Goal: Task Accomplishment & Management: Manage account settings

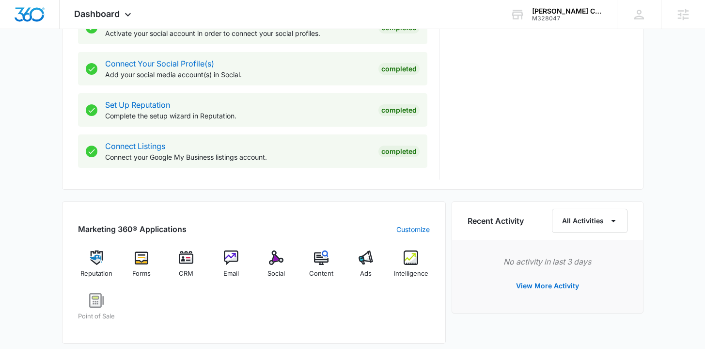
scroll to position [432, 0]
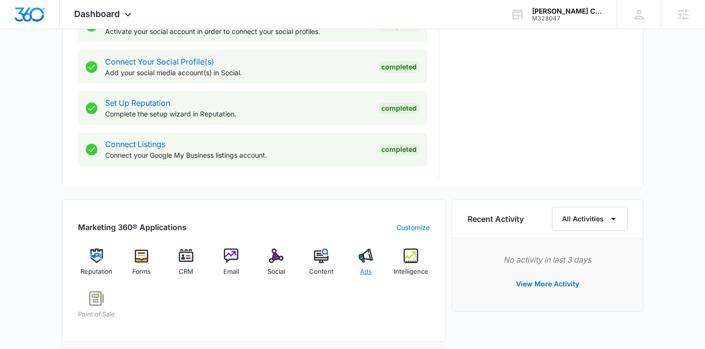
click at [366, 272] on span "Ads" at bounding box center [366, 272] width 12 height 10
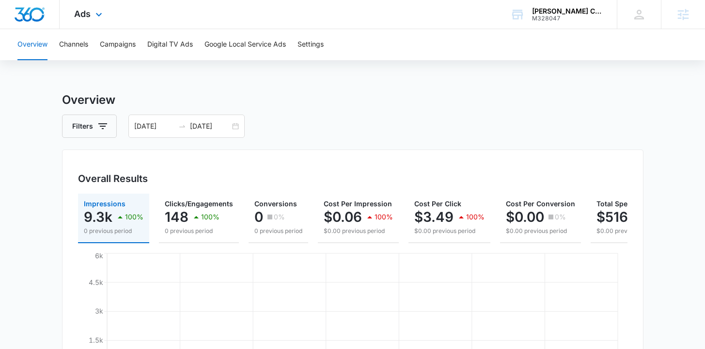
click at [29, 16] on img "Dashboard" at bounding box center [29, 14] width 31 height 15
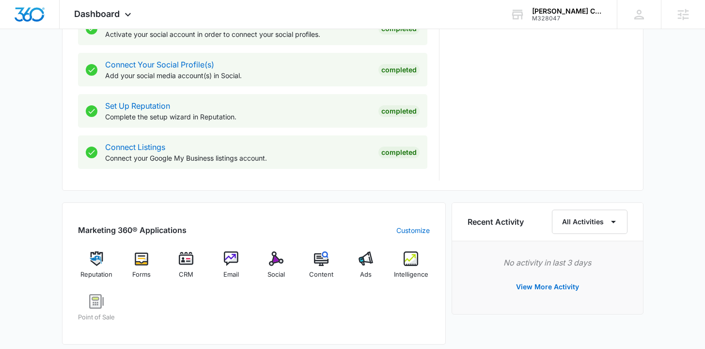
scroll to position [576, 0]
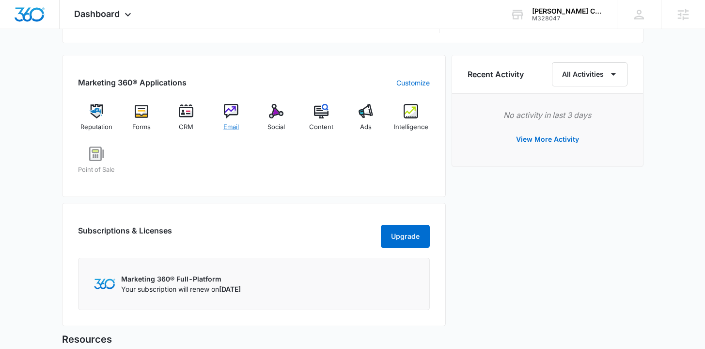
click at [236, 125] on span "Email" at bounding box center [231, 127] width 16 height 10
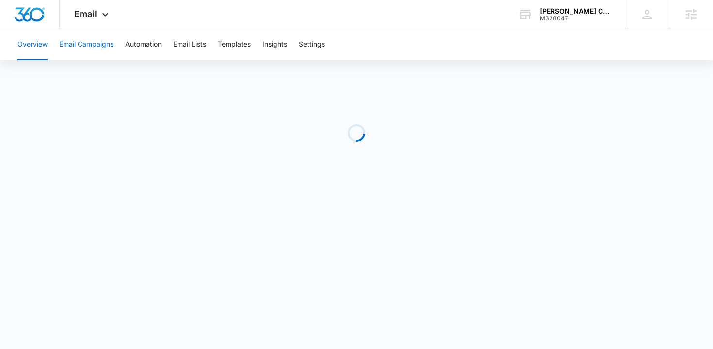
click at [99, 53] on button "Email Campaigns" at bounding box center [86, 44] width 54 height 31
click at [245, 49] on button "Templates" at bounding box center [234, 44] width 33 height 31
click at [106, 49] on button "Email Campaigns" at bounding box center [86, 44] width 54 height 31
click at [240, 44] on button "Templates" at bounding box center [234, 44] width 33 height 31
click at [102, 46] on button "Email Campaigns" at bounding box center [86, 44] width 54 height 31
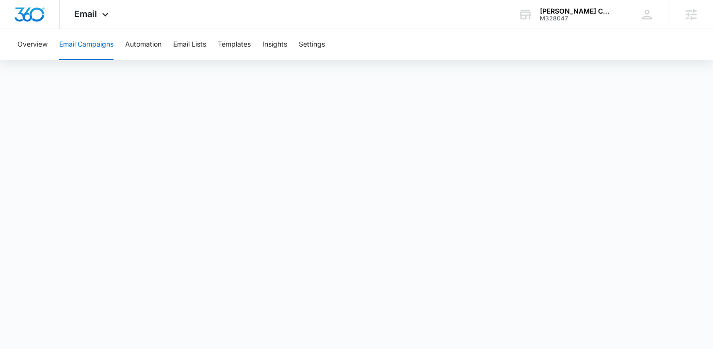
click at [173, 48] on div "Overview Email Campaigns Automation Email Lists Templates Insights Settings" at bounding box center [356, 44] width 689 height 31
click at [182, 47] on button "Email Lists" at bounding box center [189, 44] width 33 height 31
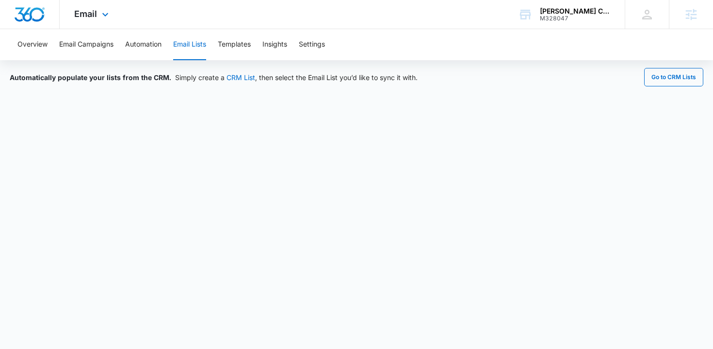
click at [31, 14] on img "Dashboard" at bounding box center [29, 14] width 31 height 15
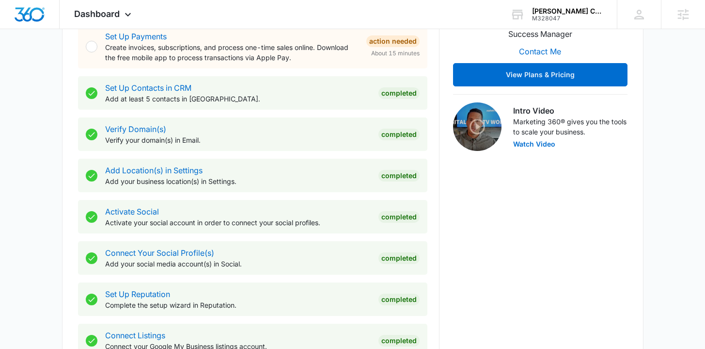
scroll to position [461, 0]
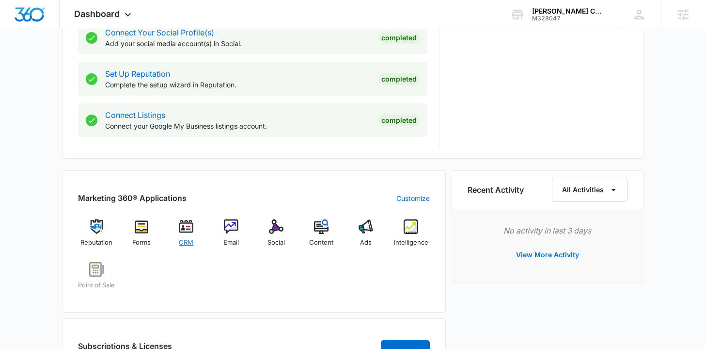
click at [176, 233] on div "CRM" at bounding box center [186, 236] width 37 height 34
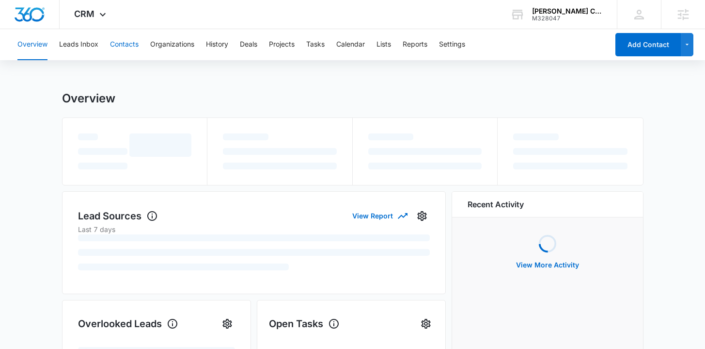
click at [126, 43] on button "Contacts" at bounding box center [124, 44] width 29 height 31
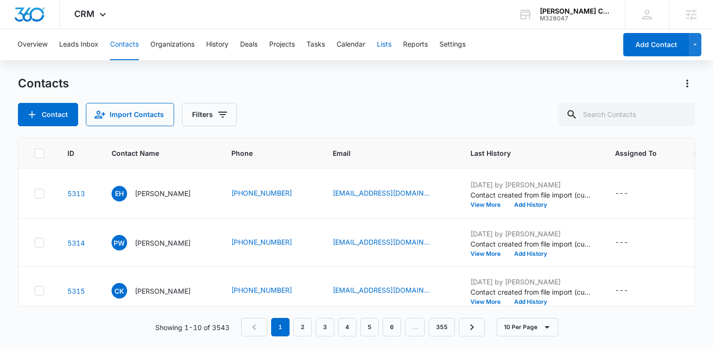
click at [383, 46] on button "Lists" at bounding box center [384, 44] width 15 height 31
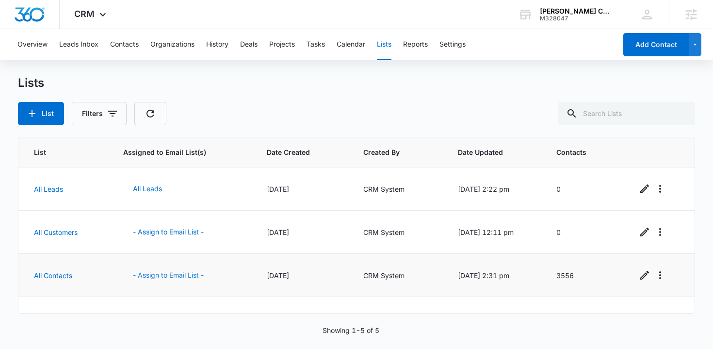
click at [177, 277] on button "- Assign to Email List -" at bounding box center [168, 274] width 90 height 23
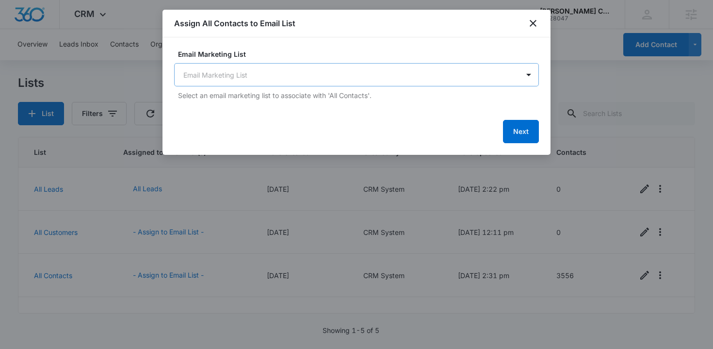
click at [295, 81] on body "CRM Apps Reputation Forms CRM Email Social POS Content Ads Intelligence Files B…" at bounding box center [356, 174] width 713 height 349
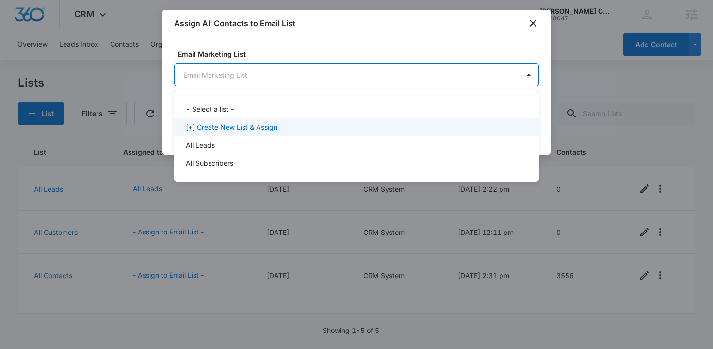
click at [269, 123] on p "[+] Create New List & Assign" at bounding box center [232, 127] width 92 height 10
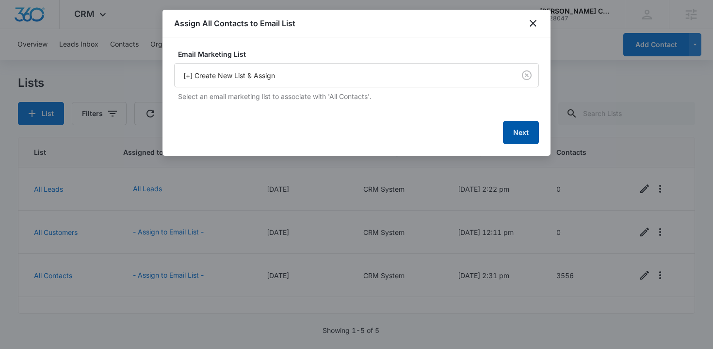
click at [531, 134] on button "Next" at bounding box center [521, 132] width 36 height 23
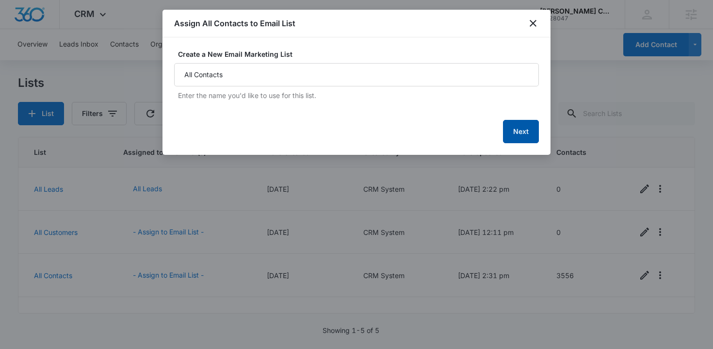
click at [525, 134] on button "Next" at bounding box center [521, 131] width 36 height 23
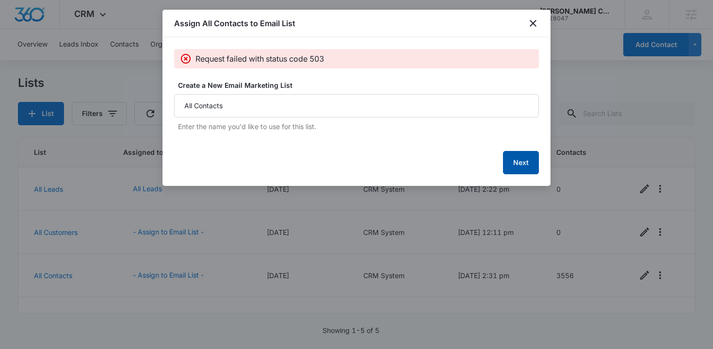
click at [524, 161] on button "Next" at bounding box center [521, 162] width 36 height 23
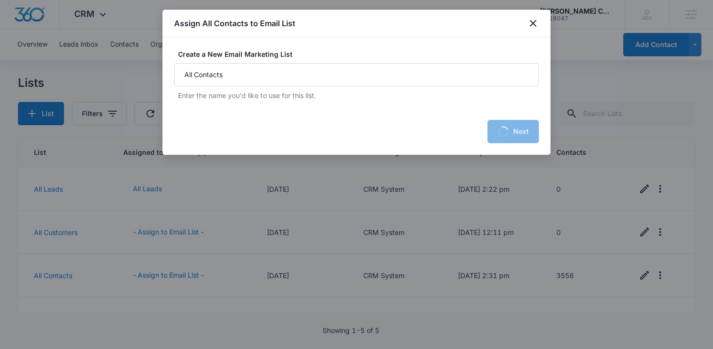
click at [524, 160] on div at bounding box center [356, 174] width 713 height 349
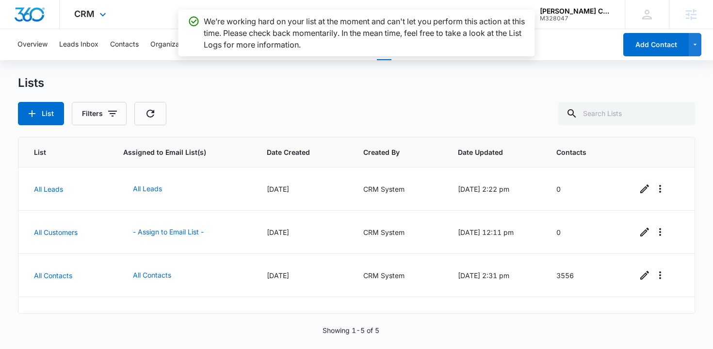
click at [25, 13] on img "Dashboard" at bounding box center [29, 14] width 31 height 15
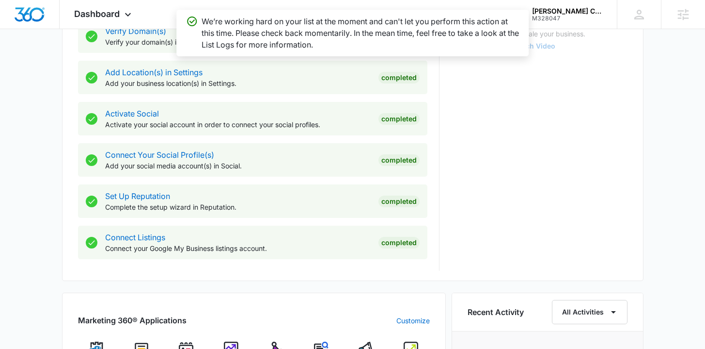
scroll to position [478, 0]
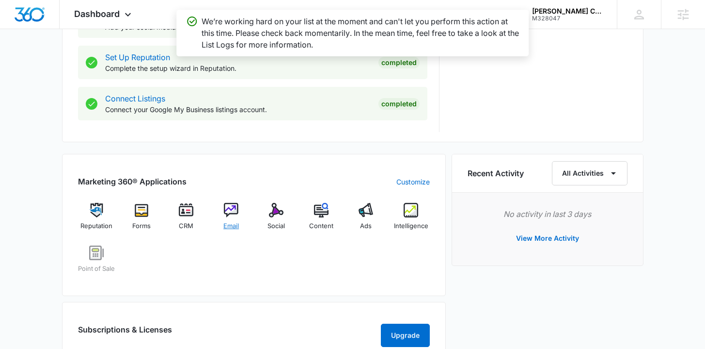
click at [231, 223] on span "Email" at bounding box center [231, 226] width 16 height 10
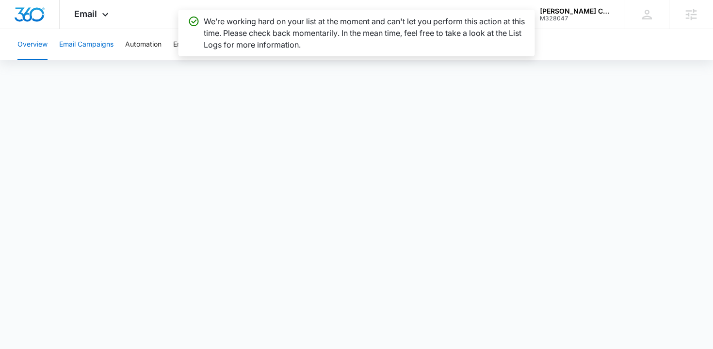
click at [101, 54] on button "Email Campaigns" at bounding box center [86, 44] width 54 height 31
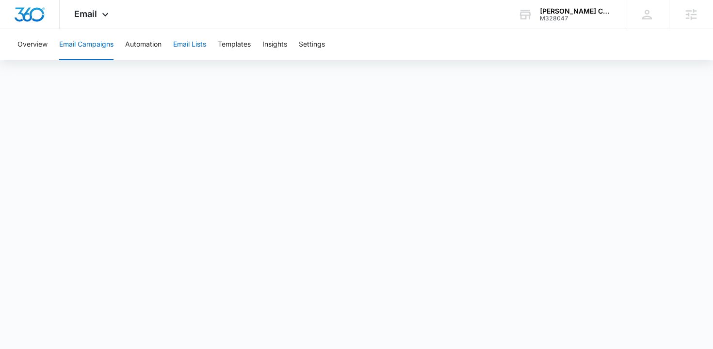
click at [203, 46] on button "Email Lists" at bounding box center [189, 44] width 33 height 31
